Goal: Task Accomplishment & Management: Use online tool/utility

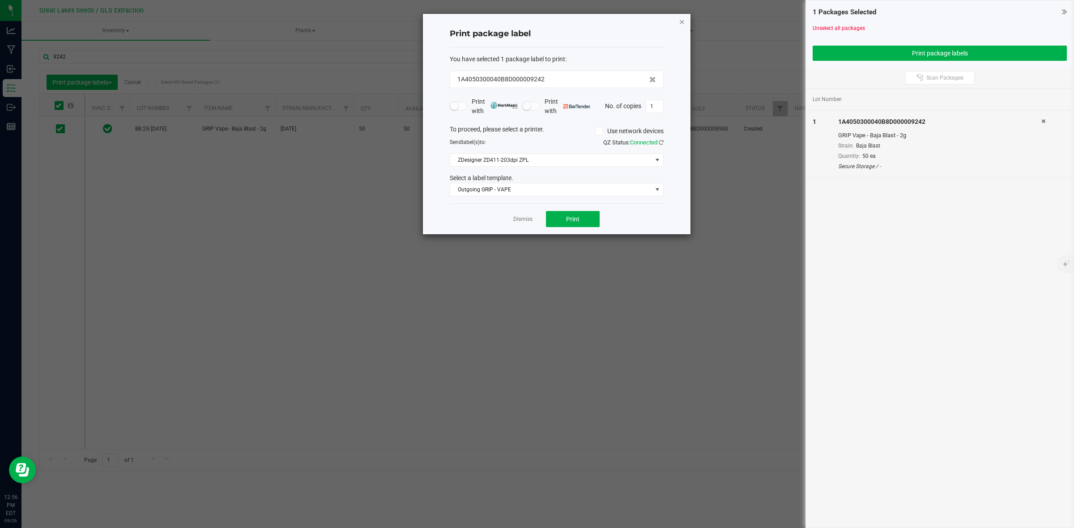
click at [683, 21] on icon "button" at bounding box center [682, 21] width 6 height 11
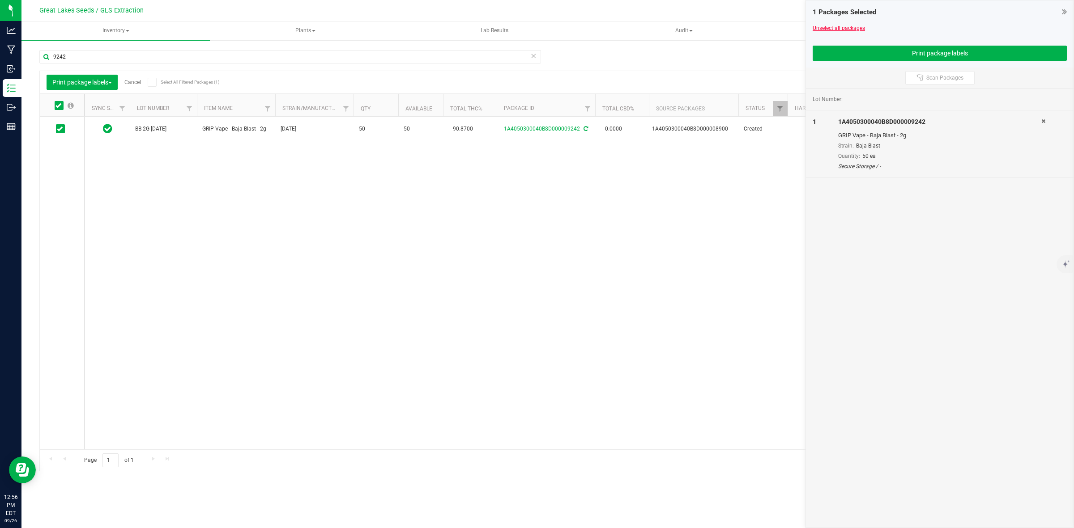
click at [814, 29] on link "Unselect all packages" at bounding box center [839, 28] width 52 height 6
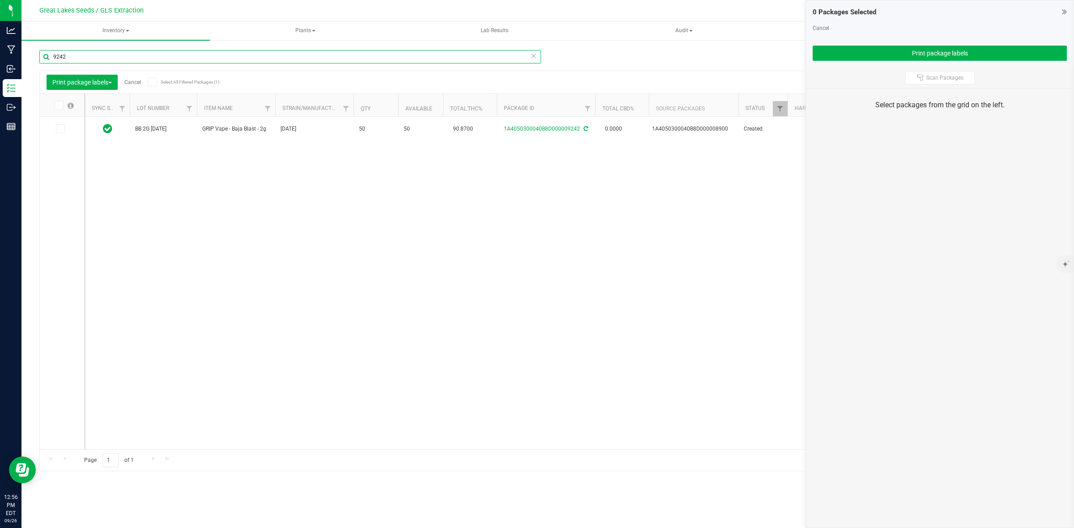
click at [80, 59] on input "9242" at bounding box center [290, 56] width 502 height 13
type input "9"
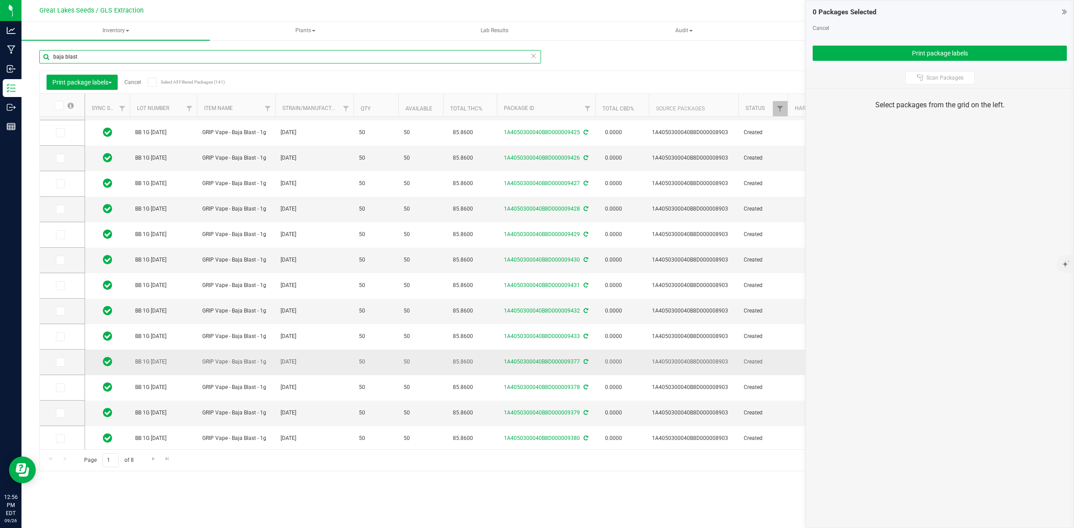
scroll to position [176, 0]
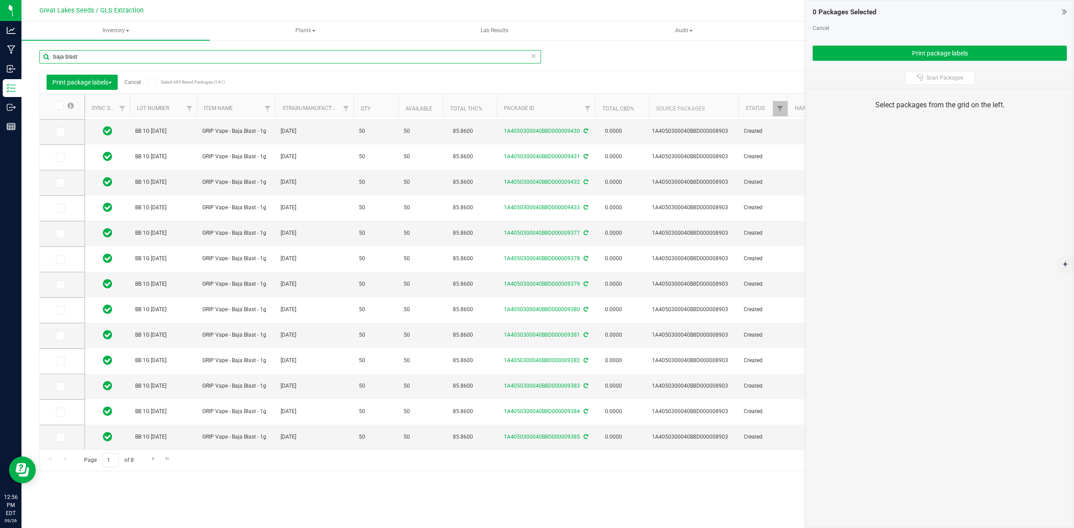
type input "baja blast"
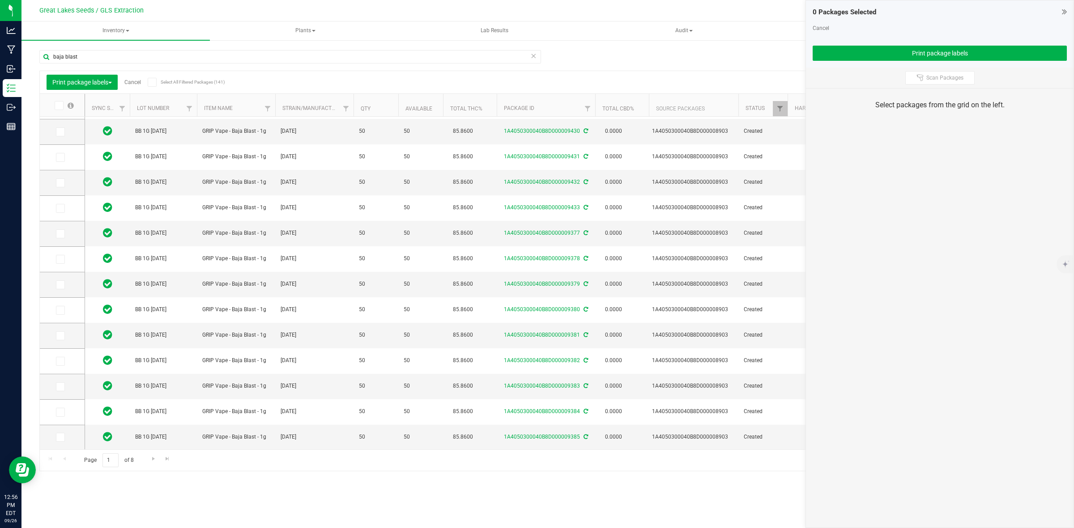
click at [57, 106] on icon at bounding box center [58, 106] width 6 height 0
click at [0, 0] on input "checkbox" at bounding box center [0, 0] width 0 height 0
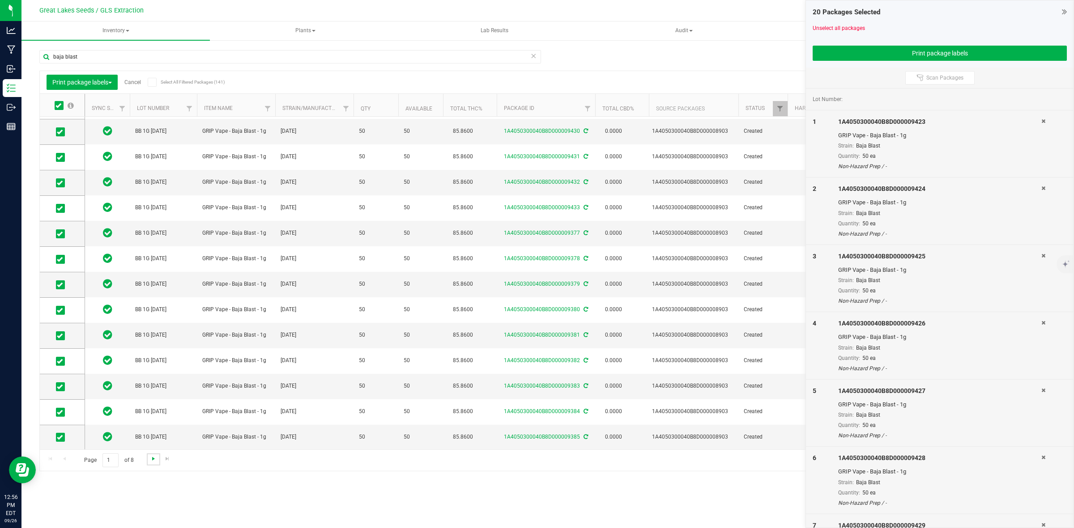
click at [155, 460] on span "Go to the next page" at bounding box center [153, 459] width 7 height 7
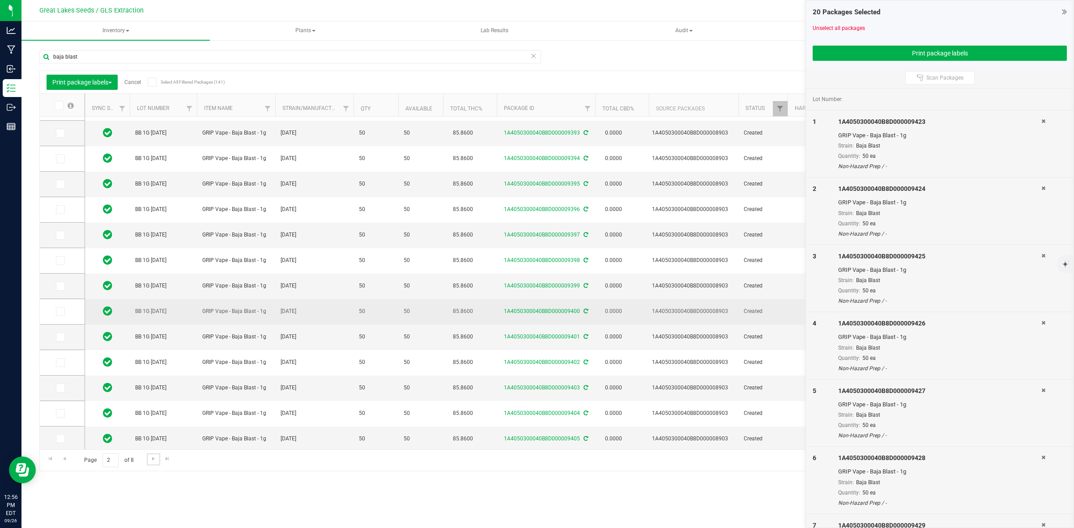
scroll to position [176, 0]
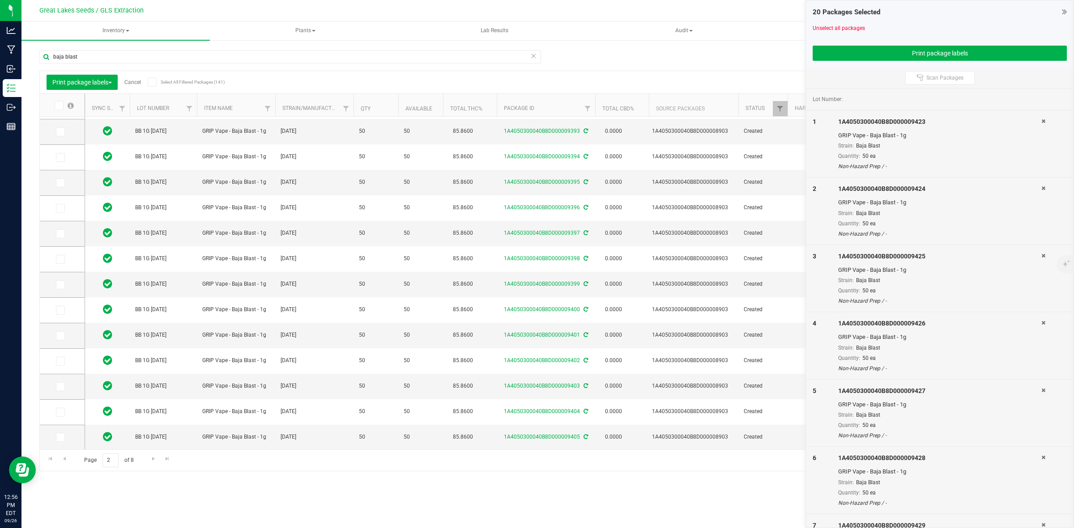
click at [60, 111] on th at bounding box center [62, 105] width 45 height 23
click at [60, 106] on icon at bounding box center [58, 106] width 6 height 0
click at [0, 0] on input "checkbox" at bounding box center [0, 0] width 0 height 0
click at [151, 462] on span "Go to the next page" at bounding box center [153, 459] width 7 height 7
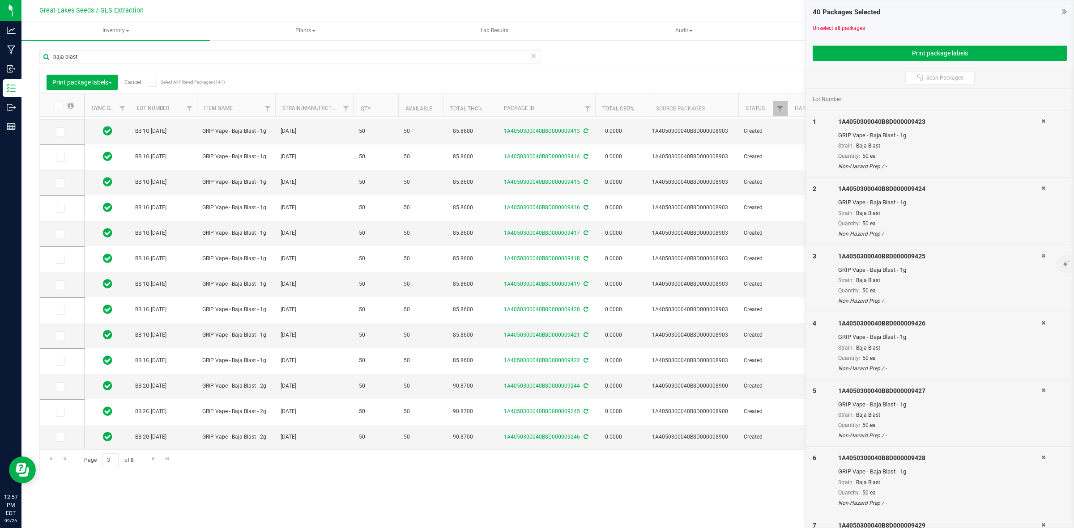
click at [57, 106] on icon at bounding box center [58, 106] width 6 height 0
click at [0, 0] on input "checkbox" at bounding box center [0, 0] width 0 height 0
click at [62, 387] on icon at bounding box center [60, 387] width 6 height 0
click at [0, 0] on input "checkbox" at bounding box center [0, 0] width 0 height 0
click at [61, 413] on icon at bounding box center [60, 413] width 6 height 0
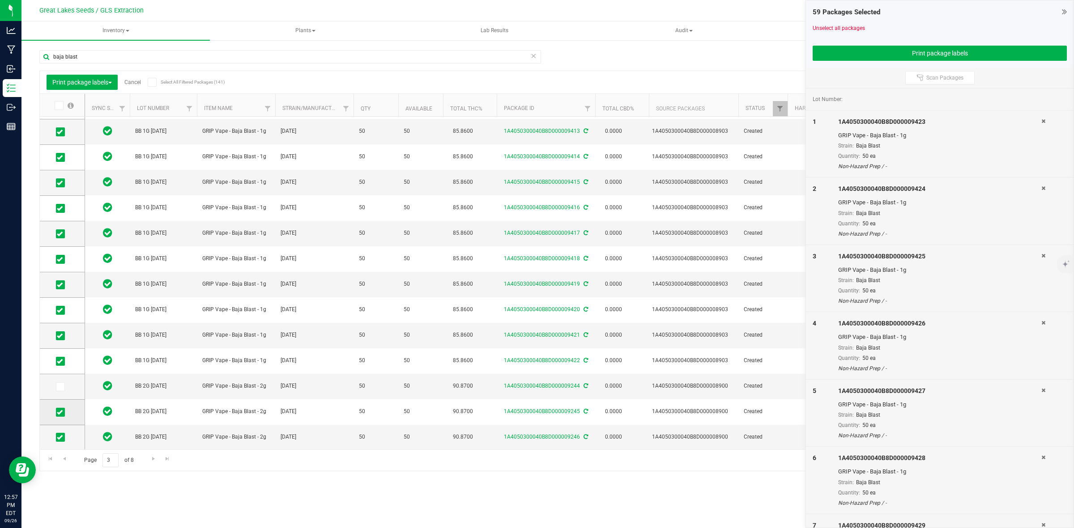
click at [0, 0] on input "checkbox" at bounding box center [0, 0] width 0 height 0
click at [59, 438] on icon at bounding box center [60, 438] width 6 height 0
click at [0, 0] on input "checkbox" at bounding box center [0, 0] width 0 height 0
click at [911, 57] on button "Print package labels" at bounding box center [940, 53] width 254 height 15
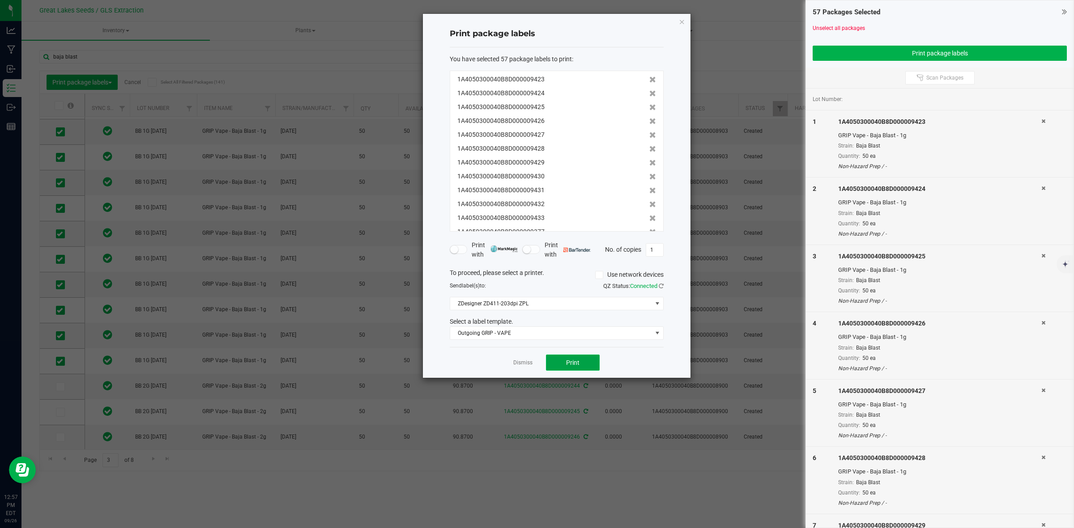
click at [588, 359] on button "Print" at bounding box center [573, 363] width 54 height 16
